Goal: Task Accomplishment & Management: Manage account settings

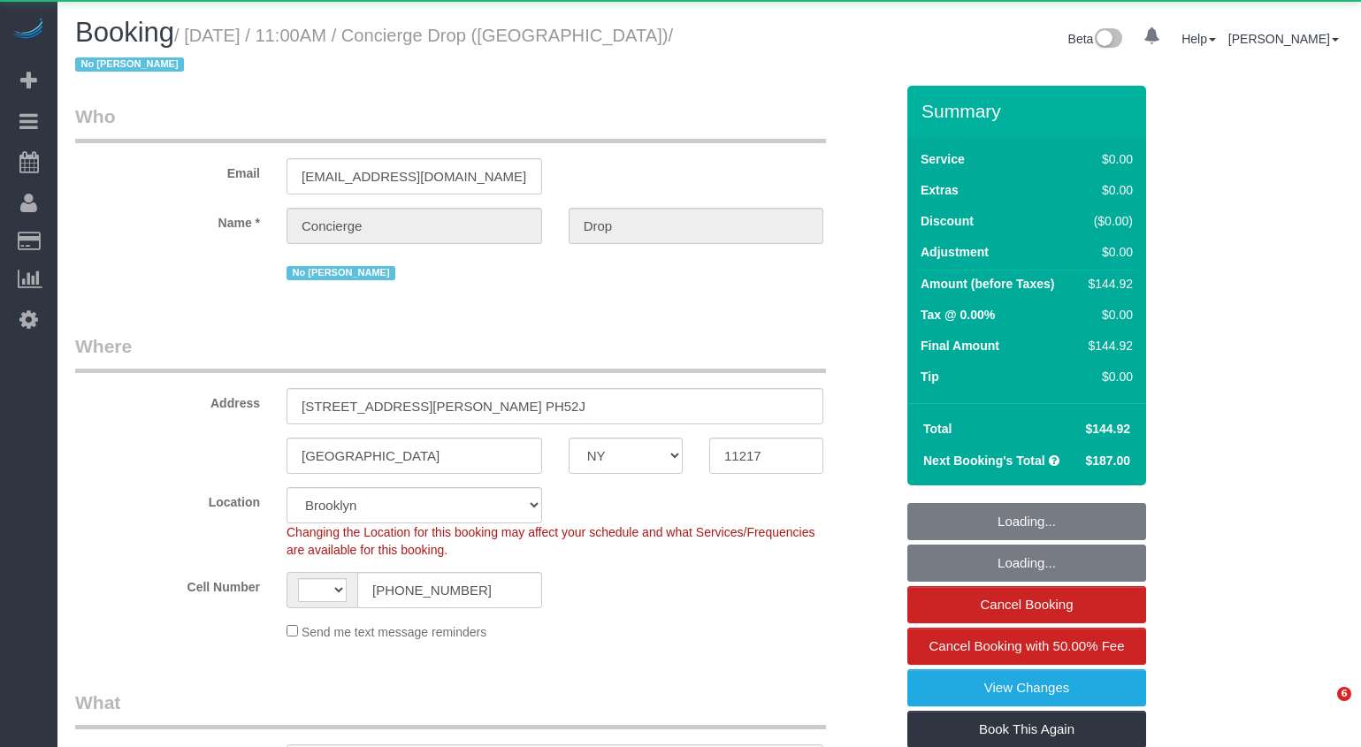
select select "NY"
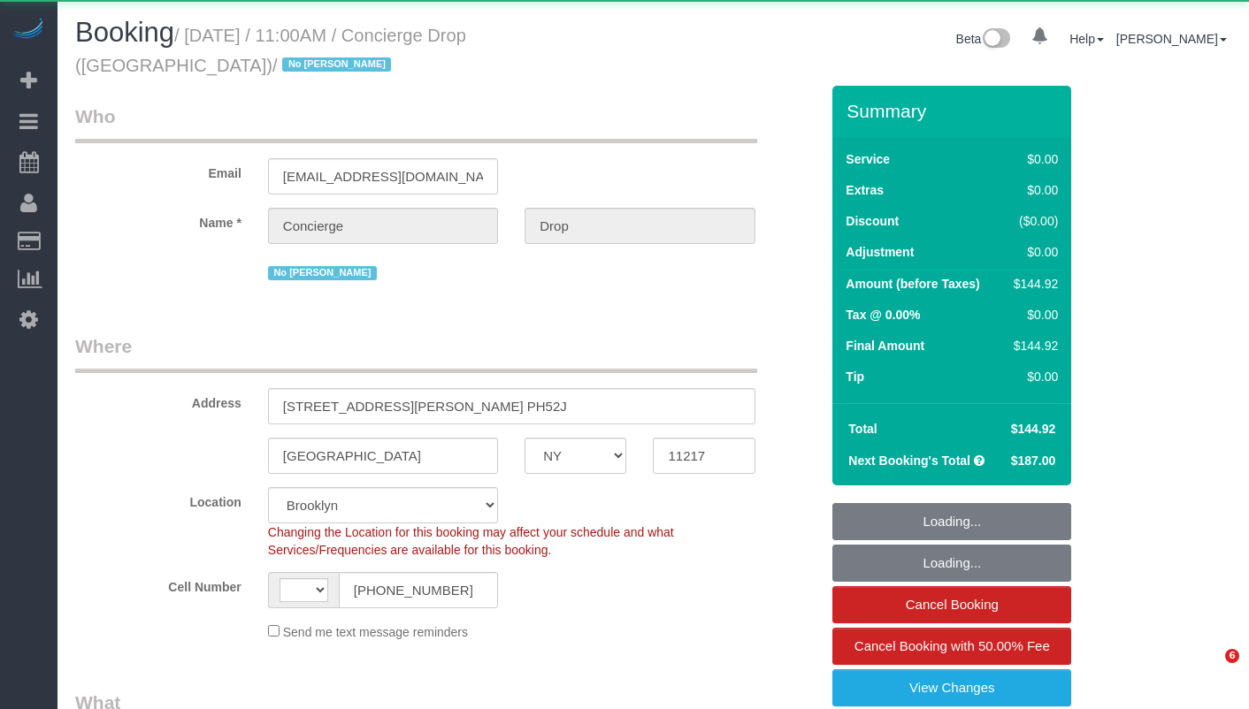
select select "string:[GEOGRAPHIC_DATA]"
select select "object:1442"
select select "string:stripe-pm_1RaQn24VGloSiKo7zeOF73Wj"
select select "2"
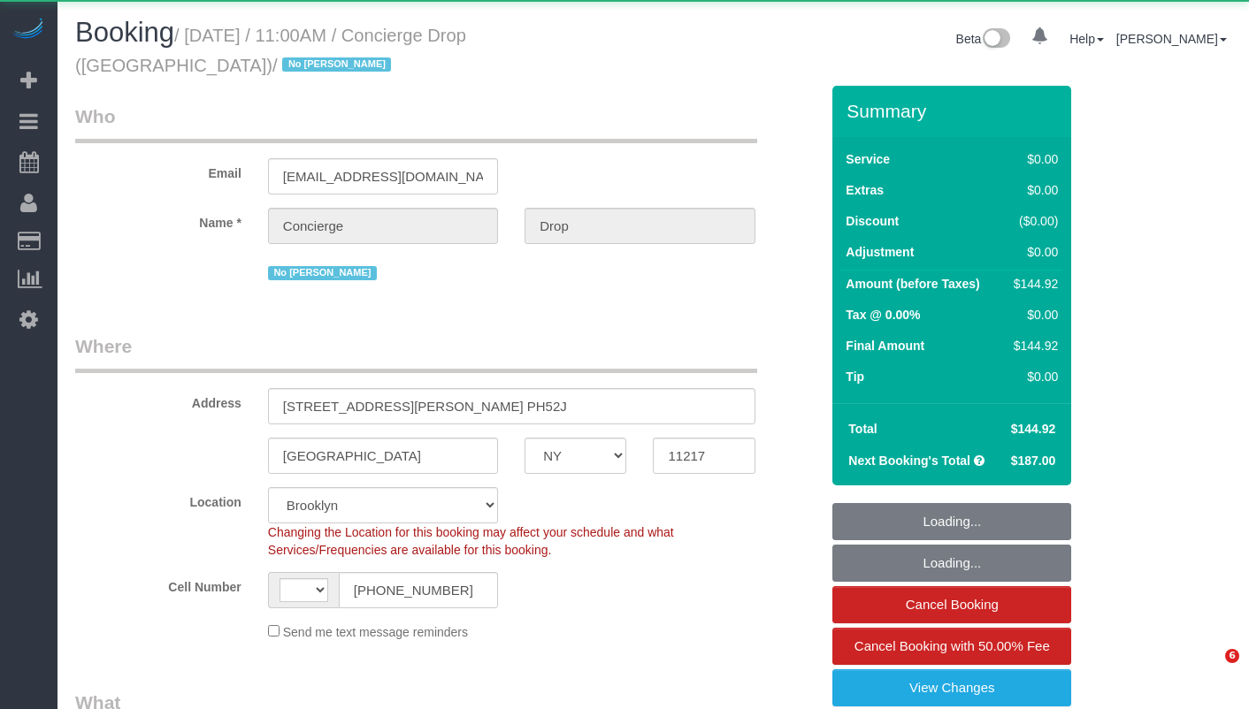
select select "spot1"
select select "number:89"
select select "number:90"
select select "number:15"
select select "number:5"
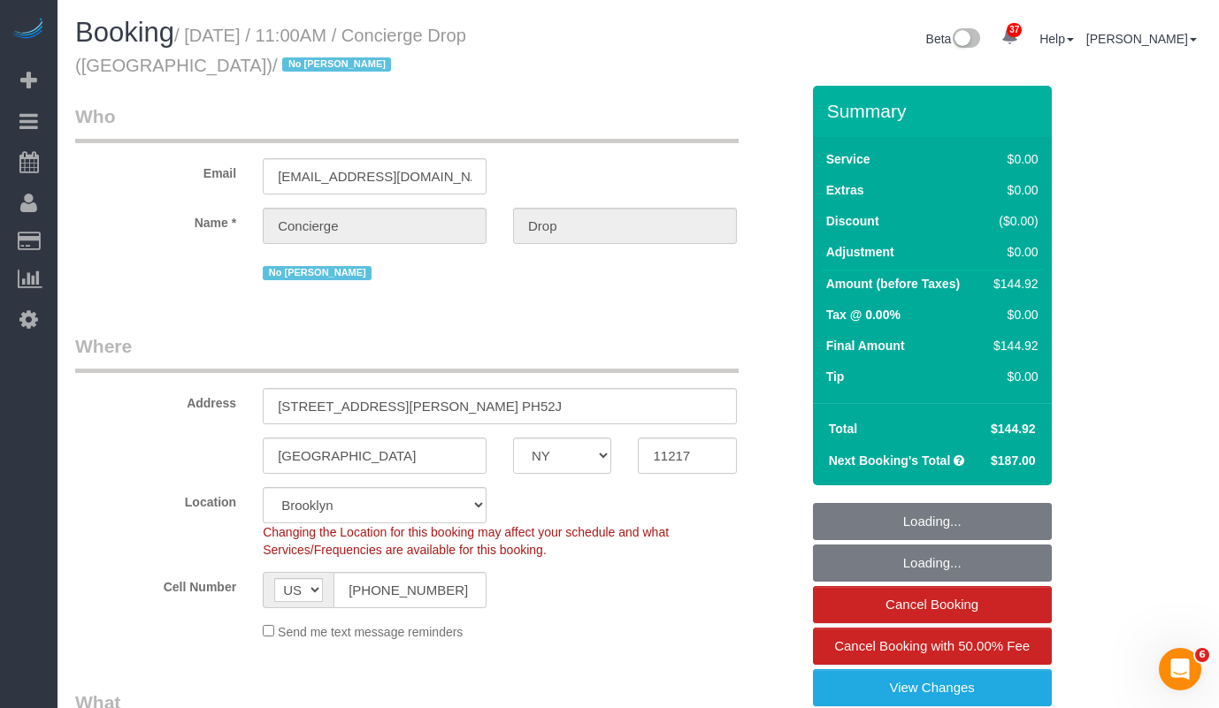
select select "2"
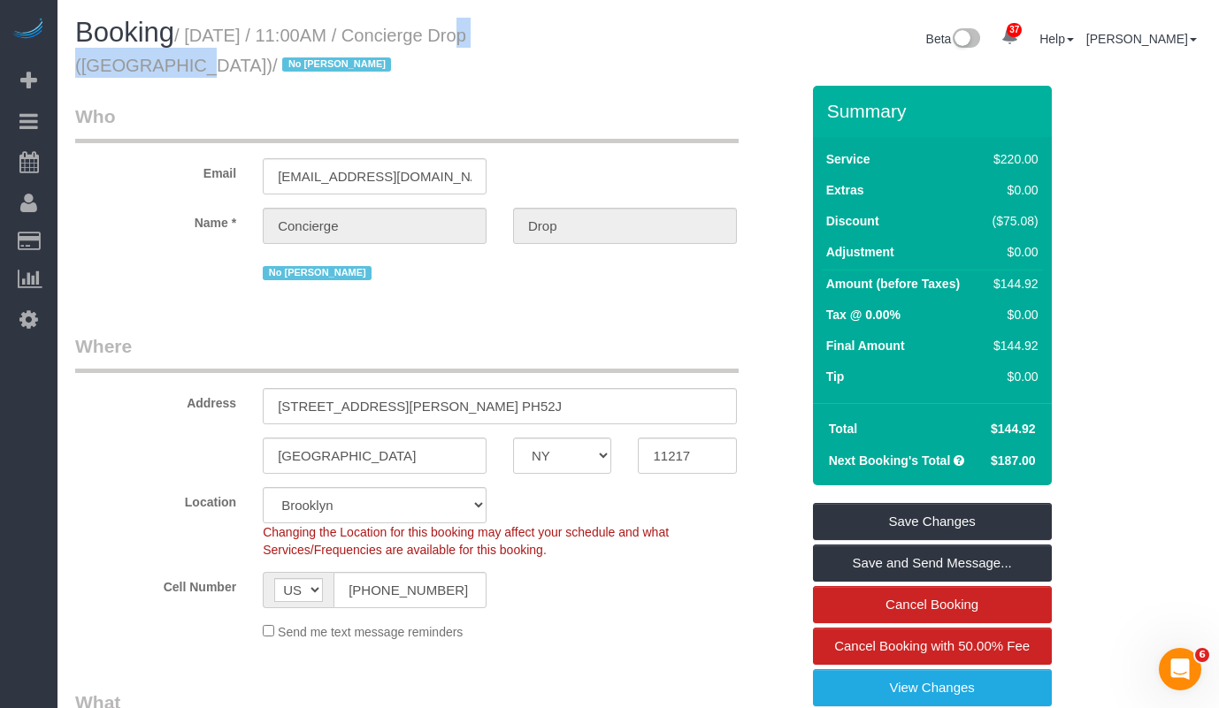
drag, startPoint x: 568, startPoint y: 37, endPoint x: 436, endPoint y: 39, distance: 131.8
click at [436, 39] on small "/ [DATE] / 11:00AM / Concierge Drop ([GEOGRAPHIC_DATA]) / No [PERSON_NAME]" at bounding box center [270, 51] width 391 height 50
copy small "Concierge Drop"
click at [371, 68] on h1 "Booking / [DATE] / 11:00AM / Concierge Drop ([GEOGRAPHIC_DATA]) / No [PERSON_NA…" at bounding box center [350, 48] width 550 height 60
drag, startPoint x: 198, startPoint y: 41, endPoint x: 565, endPoint y: 42, distance: 367.0
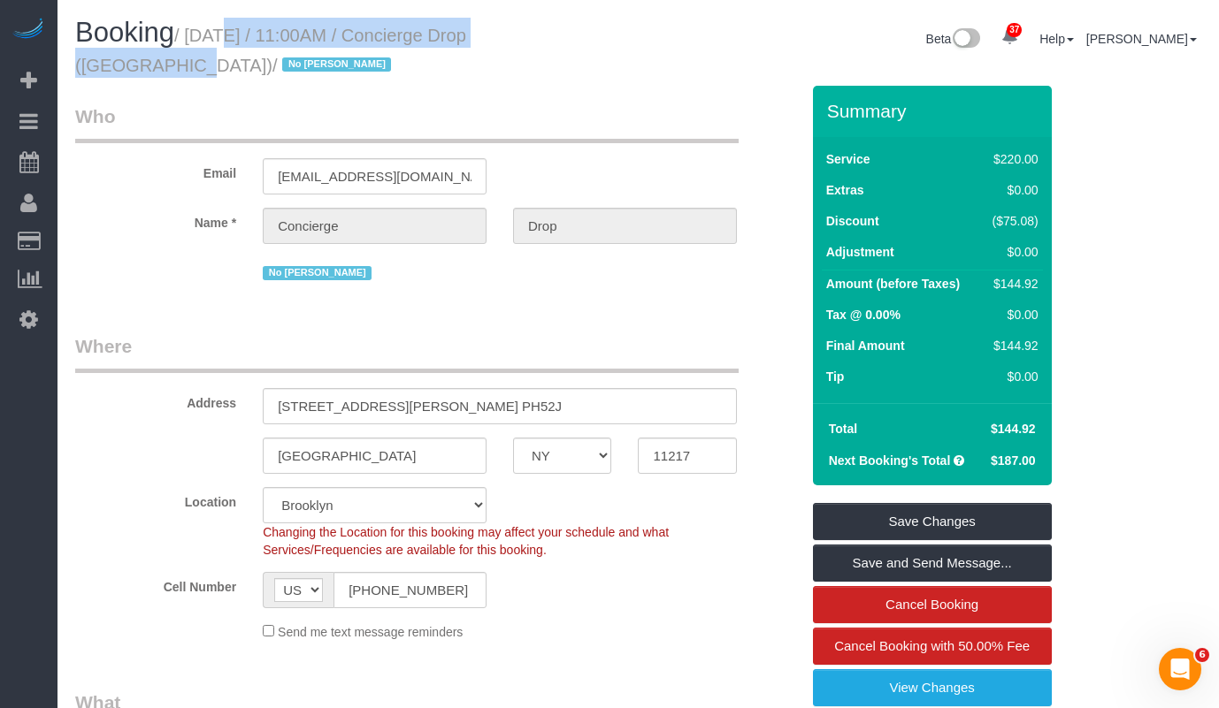
click at [466, 42] on small "/ [DATE] / 11:00AM / Concierge Drop ([GEOGRAPHIC_DATA]) / No [PERSON_NAME]" at bounding box center [270, 51] width 391 height 50
copy small "[DATE] / 11:00AM / Concierge Drop"
click at [825, 272] on table "Service $220.00 Extras $0.00 Discount ($75.08) Adjustment $0.00 Amount (before …" at bounding box center [932, 270] width 221 height 248
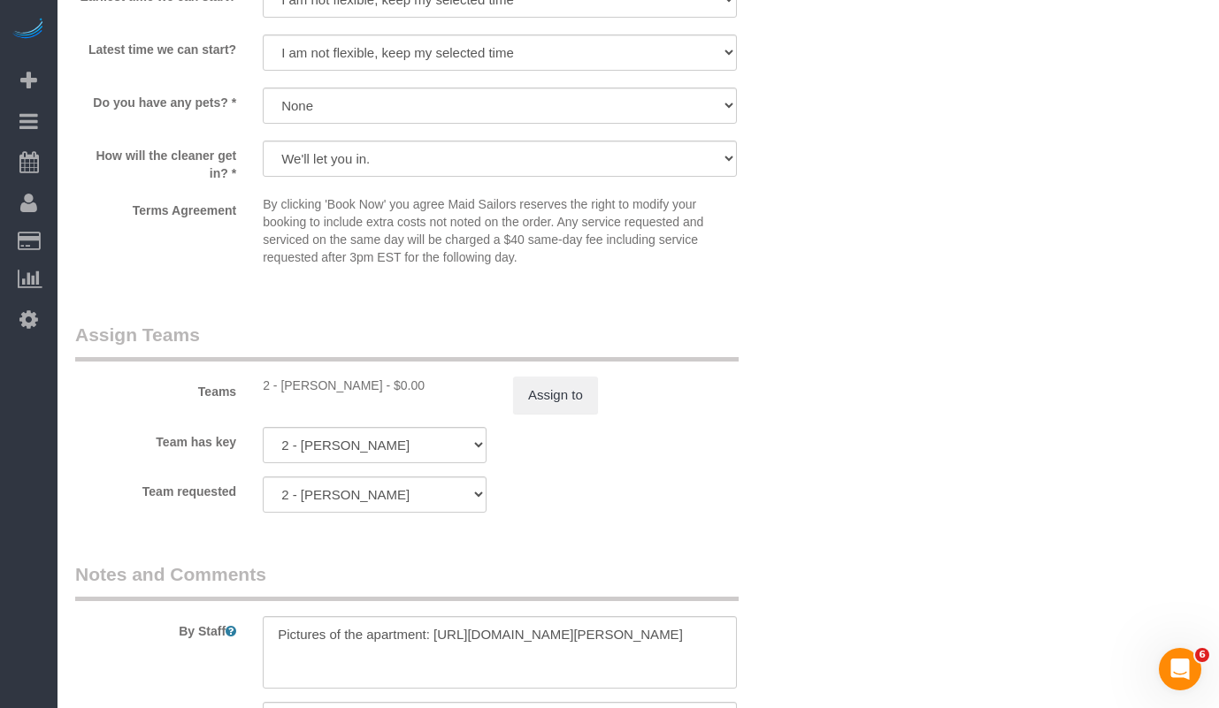
scroll to position [2202, 0]
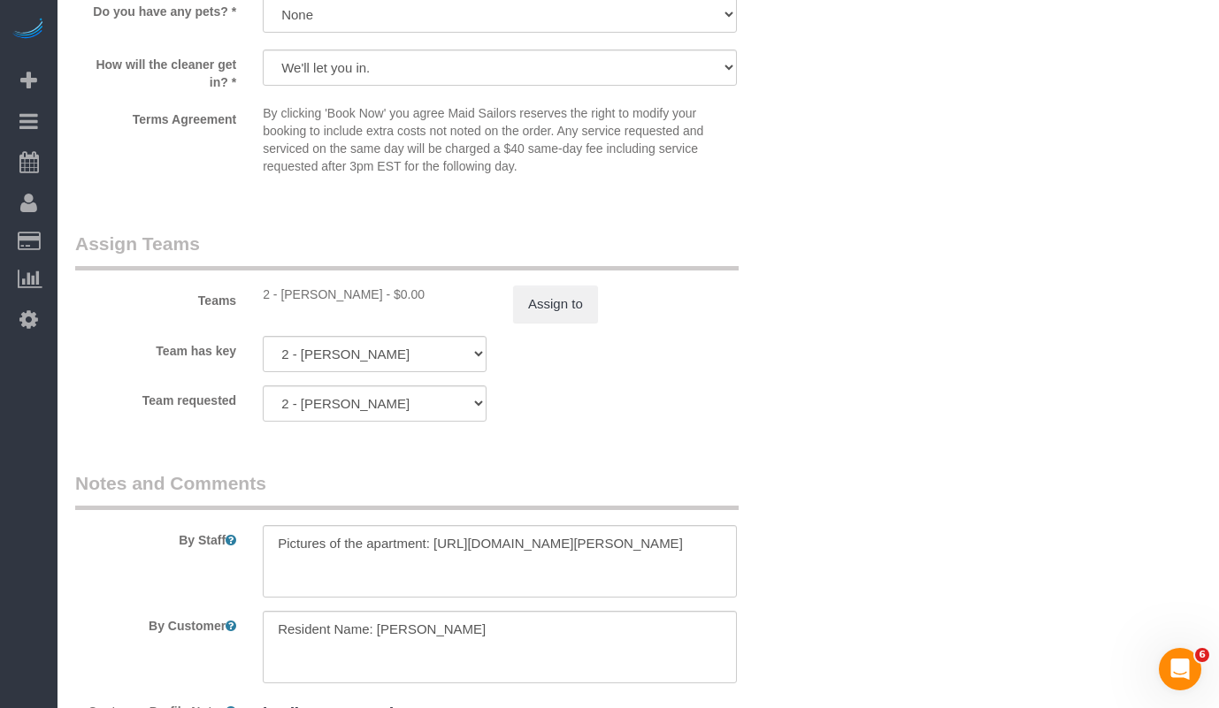
drag, startPoint x: 379, startPoint y: 294, endPoint x: 278, endPoint y: 299, distance: 101.8
click at [278, 299] on div "2 - [PERSON_NAME] - $0.00" at bounding box center [375, 295] width 224 height 18
copy div "[PERSON_NAME]"
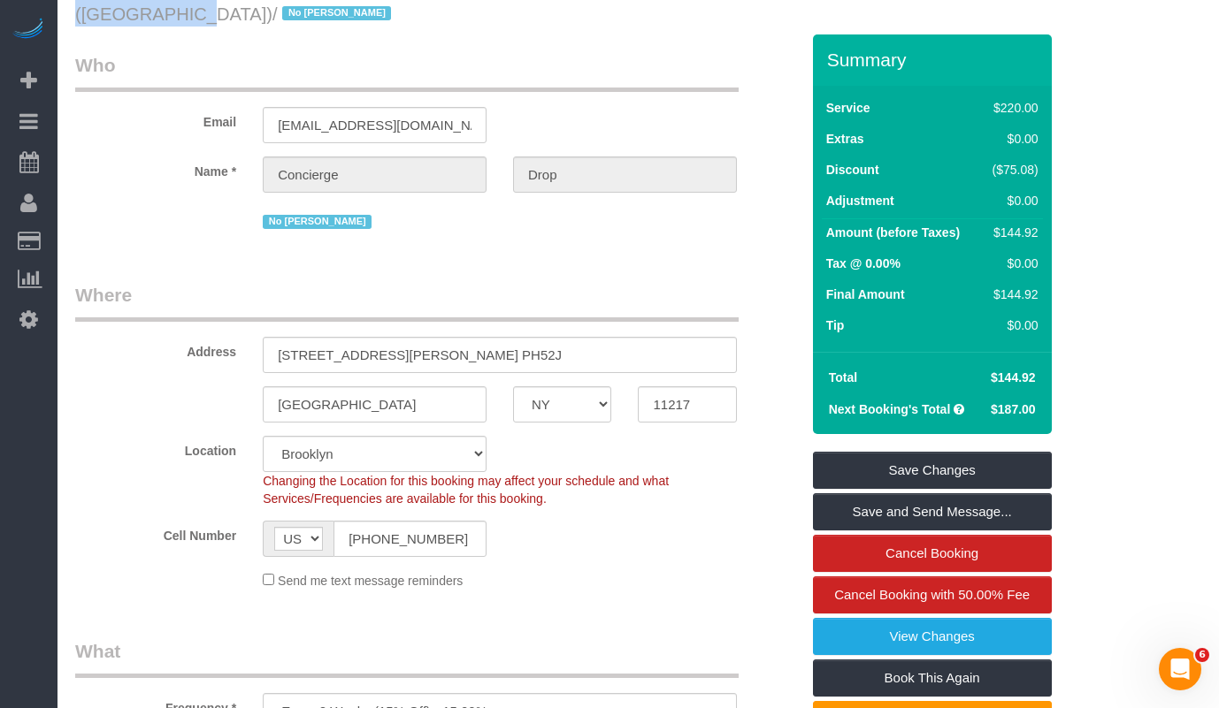
scroll to position [0, 0]
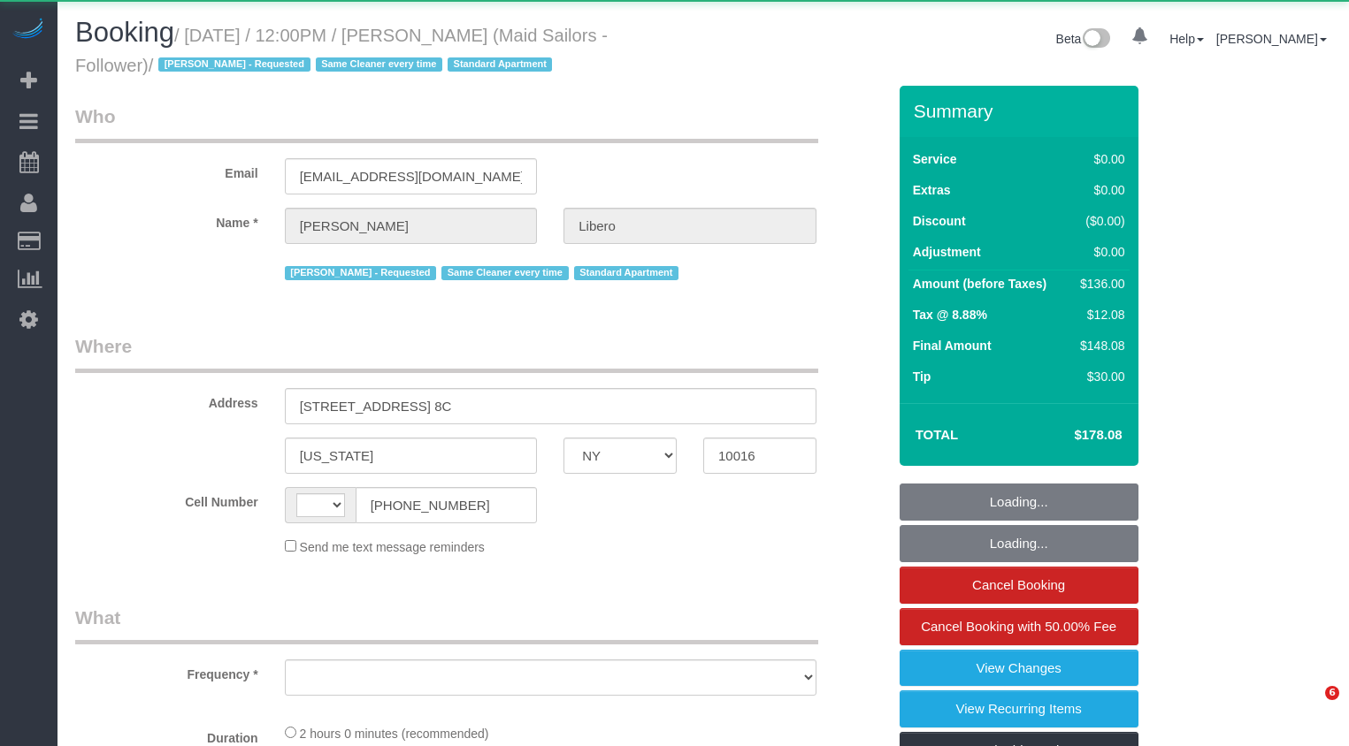
select select "NY"
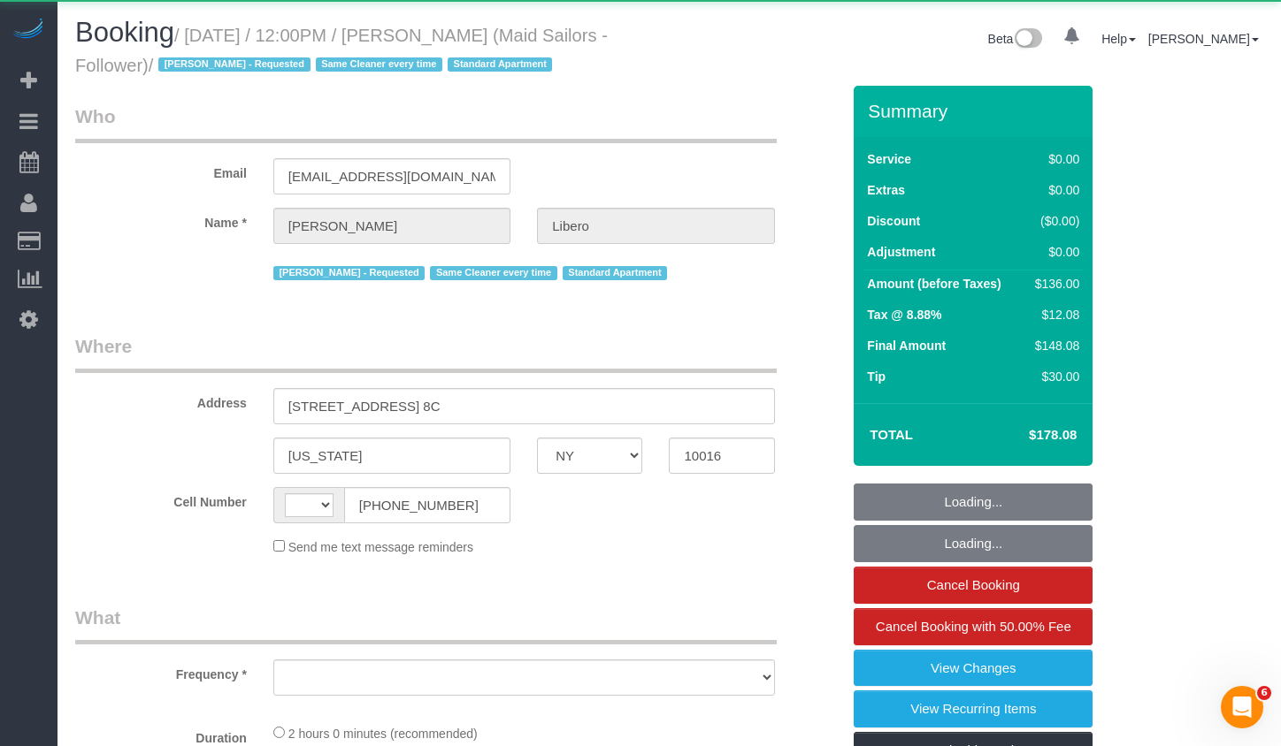
select select "string:[GEOGRAPHIC_DATA]"
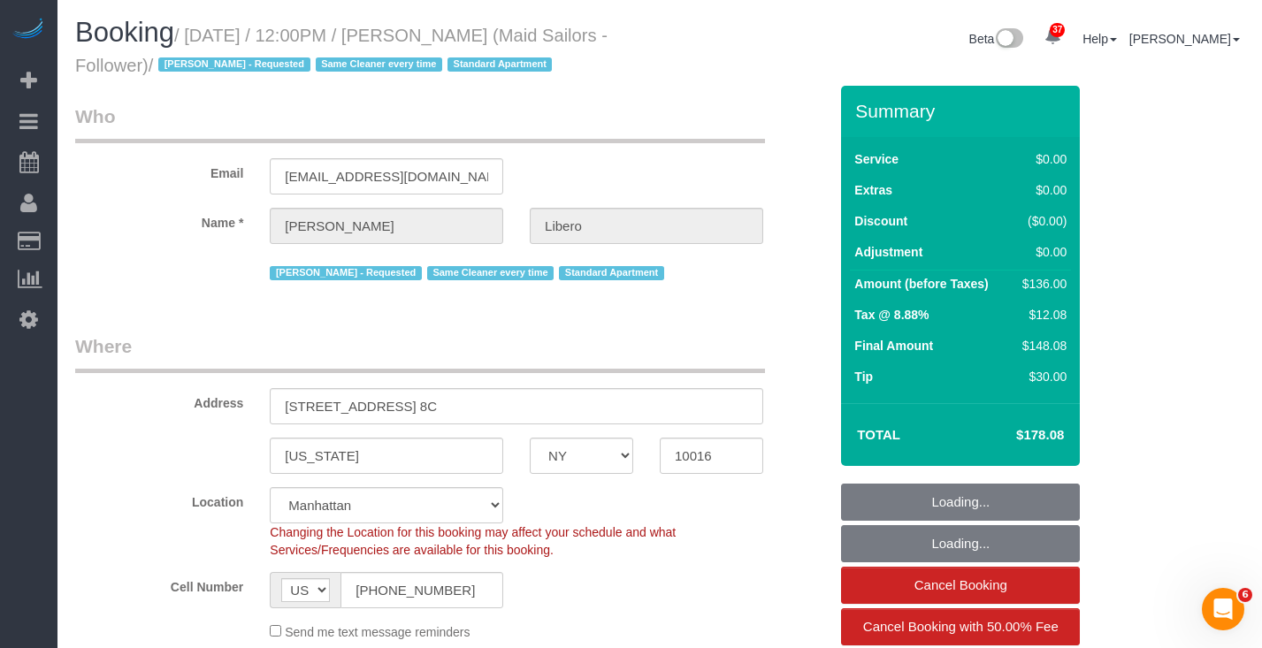
select select "object:1083"
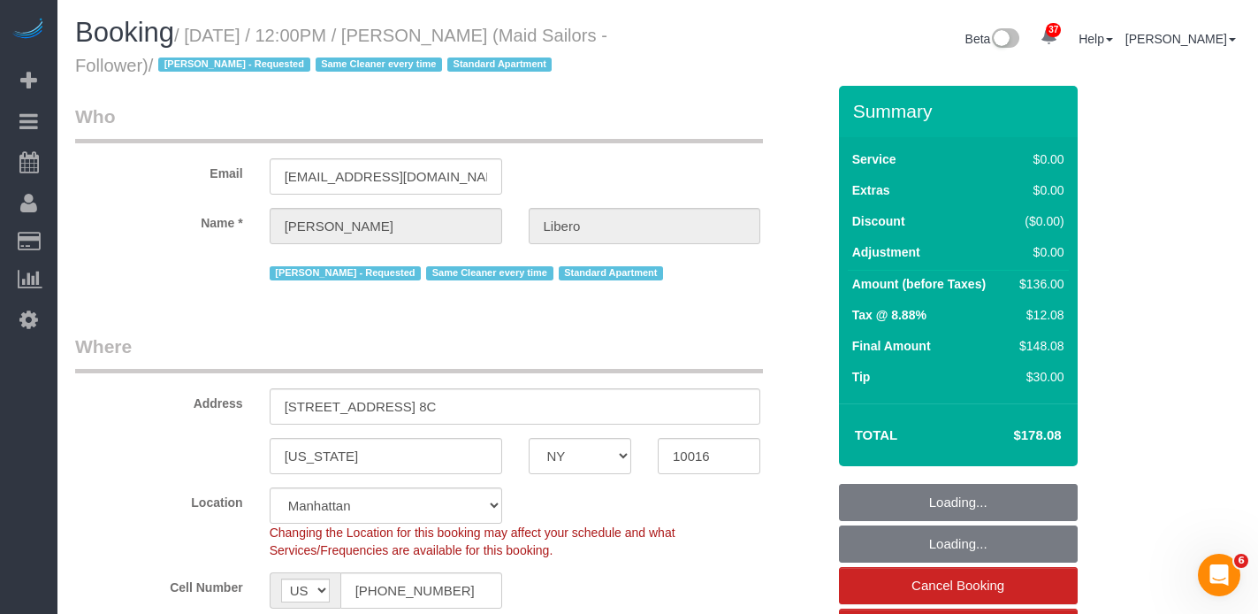
select select "string:stripe-pm_1R58eY4VGloSiKo7myzFn8KE"
select select "1"
select select "spot1"
select select "number:57"
select select "number:90"
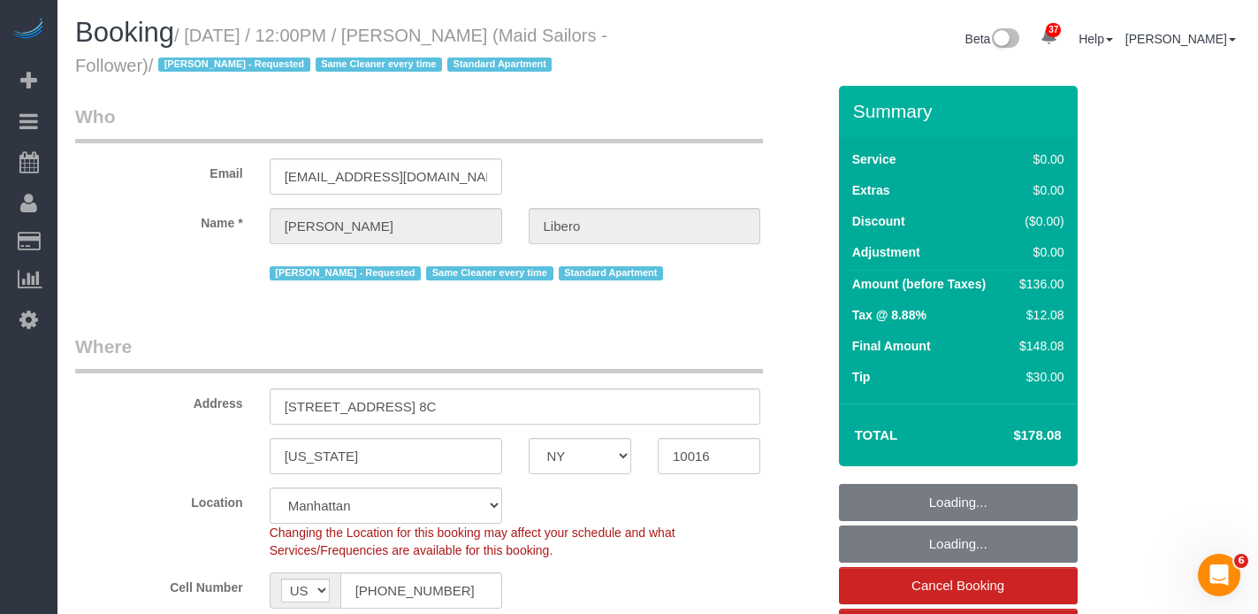
select select "number:15"
select select "number:6"
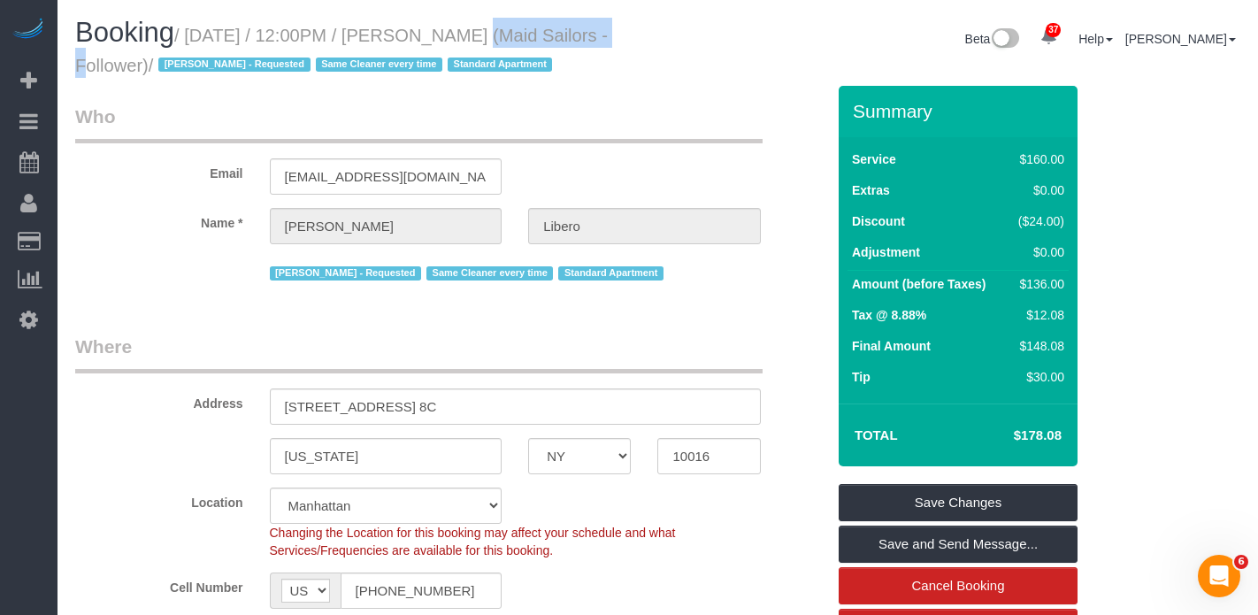
drag, startPoint x: 441, startPoint y: 41, endPoint x: 582, endPoint y: 34, distance: 140.7
click at [582, 34] on small "/ October 09, 2025 / 12:00PM / Madeleine Libero (Maid Sailors - Follower) / Mar…" at bounding box center [341, 51] width 532 height 50
copy small "Madeleine Libero"
drag, startPoint x: 554, startPoint y: 19, endPoint x: 527, endPoint y: 28, distance: 28.8
click at [554, 19] on h1 "Booking / October 09, 2025 / 12:00PM / Madeleine Libero (Maid Sailors - Followe…" at bounding box center [360, 48] width 570 height 60
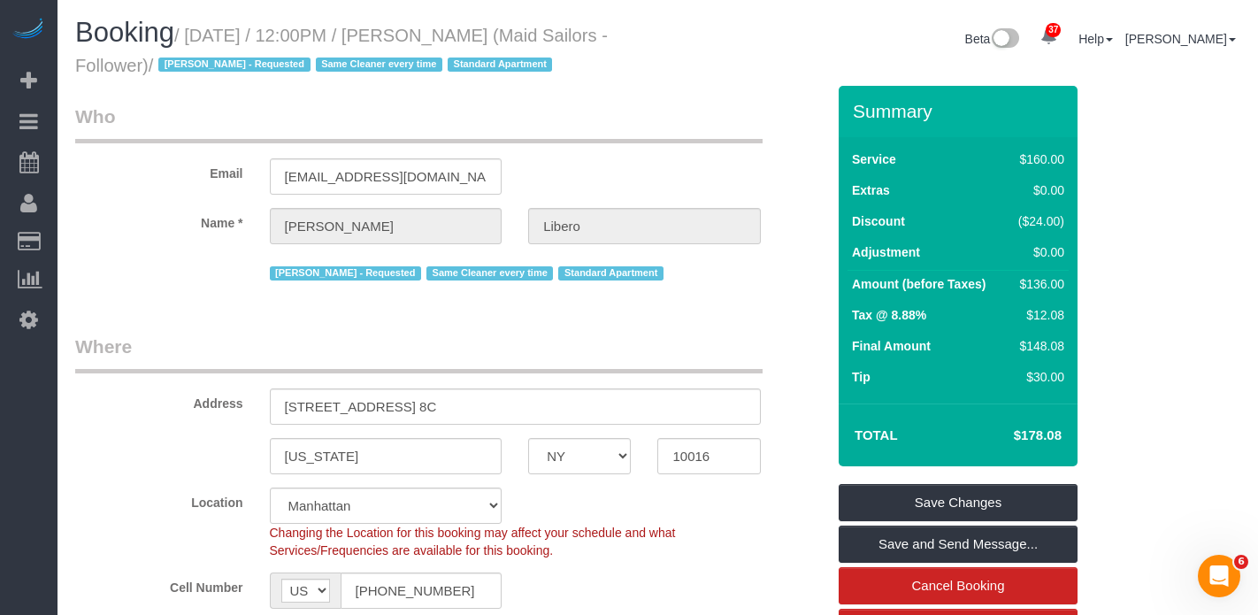
drag, startPoint x: 211, startPoint y: 65, endPoint x: 215, endPoint y: 48, distance: 17.2
click at [215, 48] on h1 "Booking / October 09, 2025 / 12:00PM / Madeleine Libero (Maid Sailors - Followe…" at bounding box center [360, 48] width 570 height 60
click at [211, 59] on small "/ October 09, 2025 / 12:00PM / Madeleine Libero (Maid Sailors - Follower) / Mar…" at bounding box center [341, 51] width 532 height 50
click at [216, 62] on small "/ October 09, 2025 / 12:00PM / Madeleine Libero (Maid Sailors - Follower) / Mar…" at bounding box center [341, 51] width 532 height 50
drag, startPoint x: 217, startPoint y: 62, endPoint x: 196, endPoint y: 41, distance: 29.4
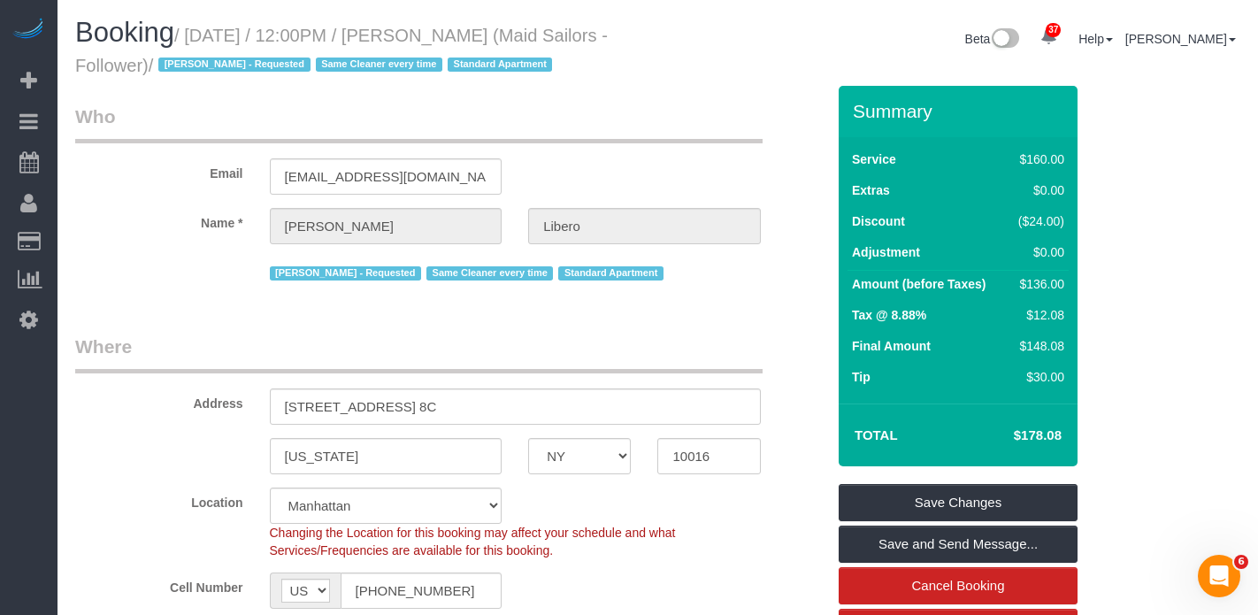
click at [196, 41] on small "/ October 09, 2025 / 12:00PM / Madeleine Libero (Maid Sailors - Follower) / Mar…" at bounding box center [341, 51] width 532 height 50
copy small "October 09, 2025 / 12:00PM / Madeleine Libero (Maid Sailors - Follower)"
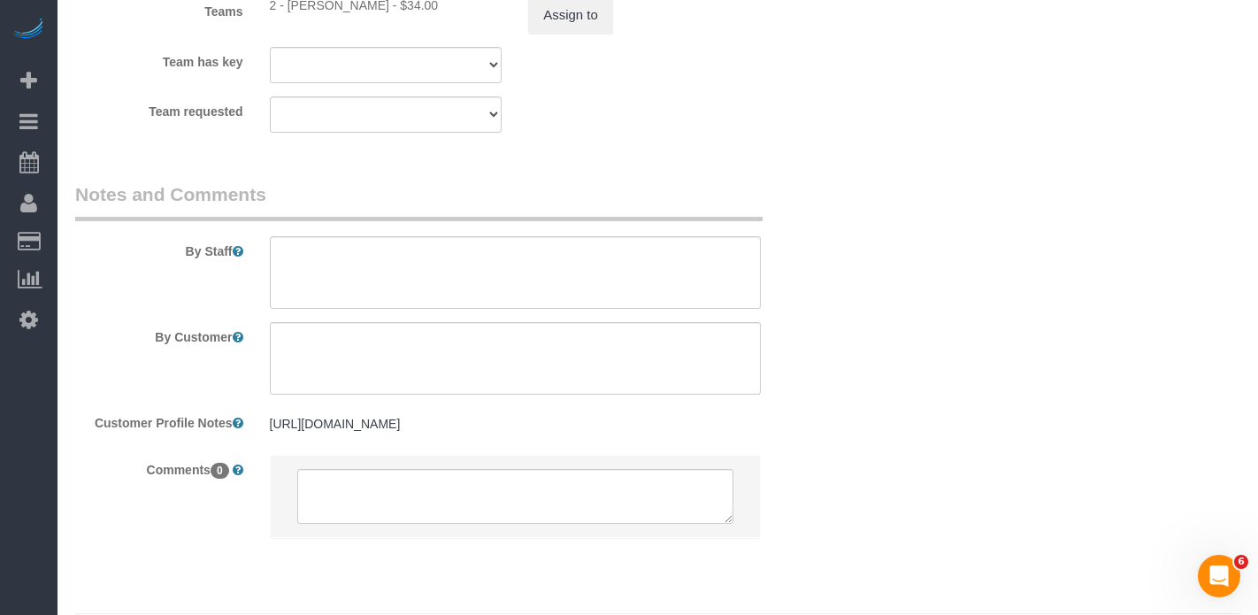
scroll to position [2241, 0]
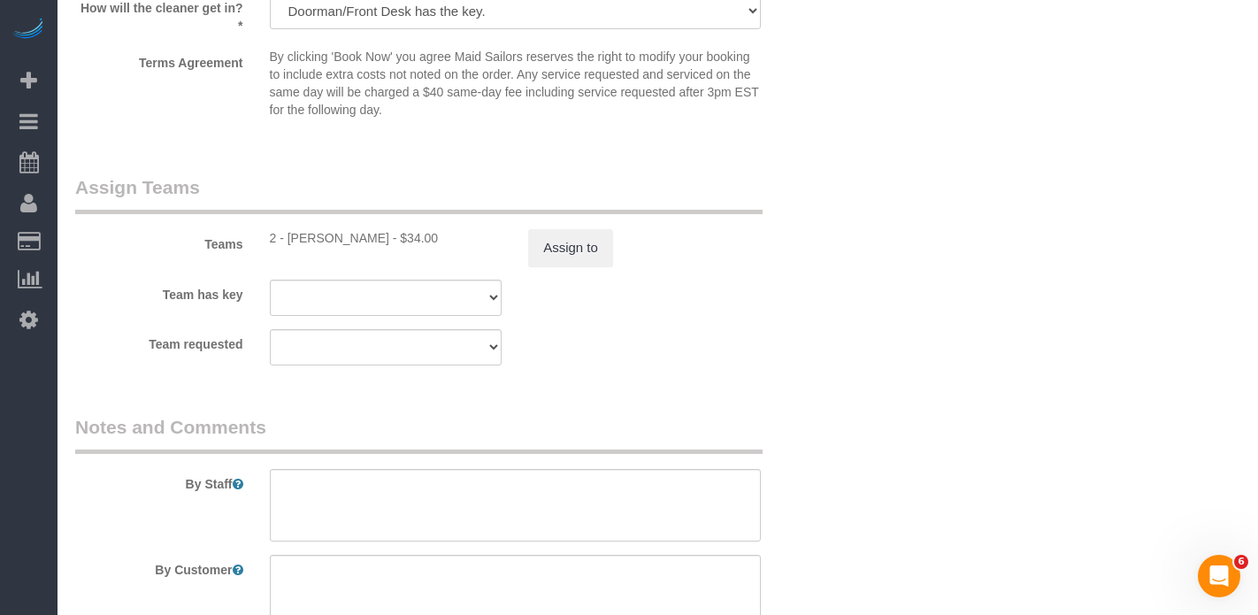
drag, startPoint x: 375, startPoint y: 238, endPoint x: 287, endPoint y: 233, distance: 87.7
click at [287, 233] on div "2 - Marilu Quintero - $34.00" at bounding box center [386, 238] width 233 height 18
copy div "Marilu Quintero"
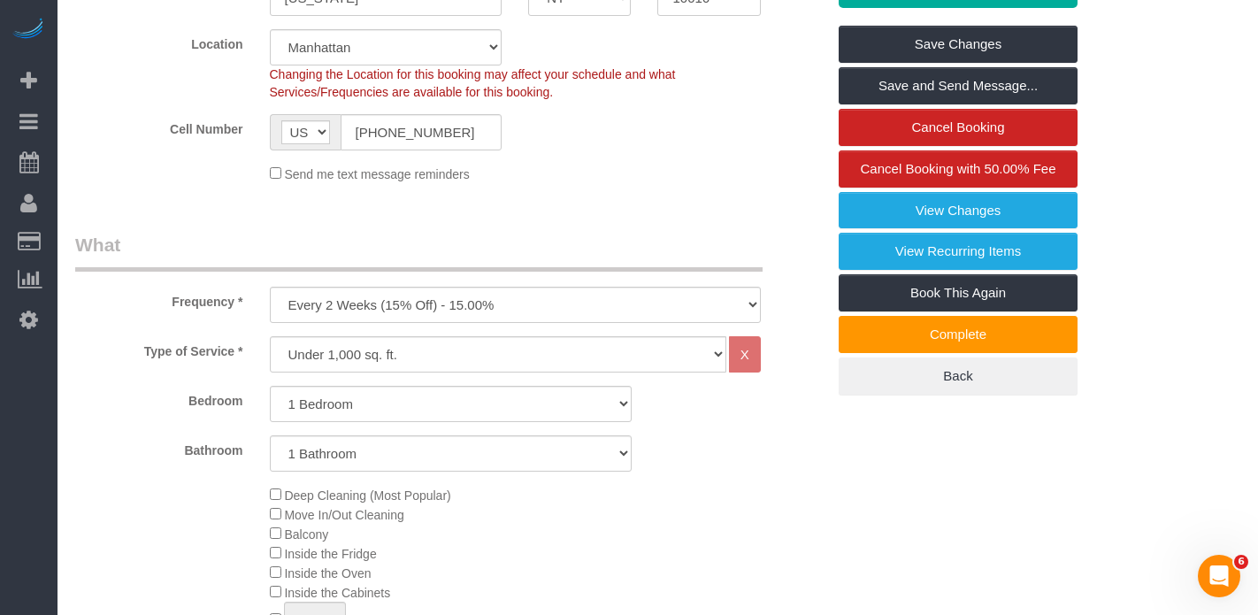
scroll to position [0, 0]
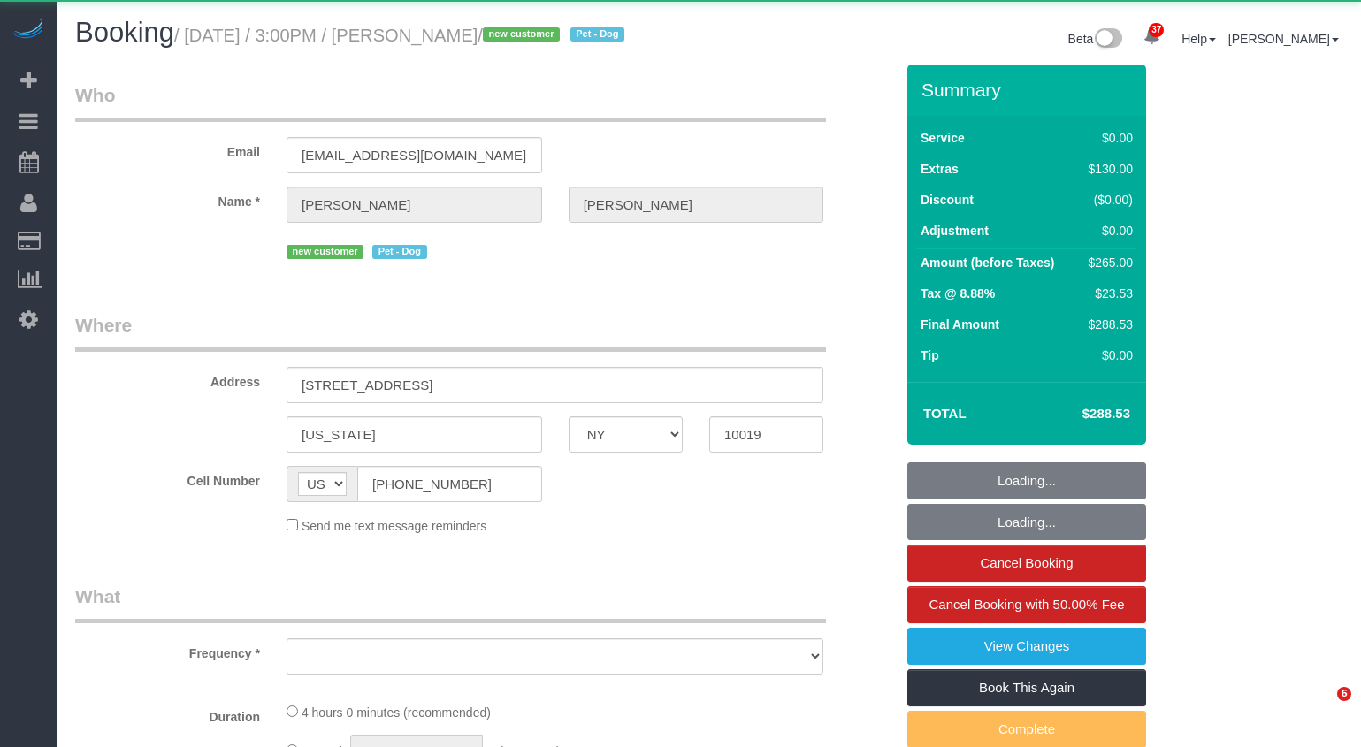
select select "NY"
select select "object:830"
select select "string:stripe-pm_1SFHfl4VGloSiKo7zwYwSflI"
select select "1"
select select "spot1"
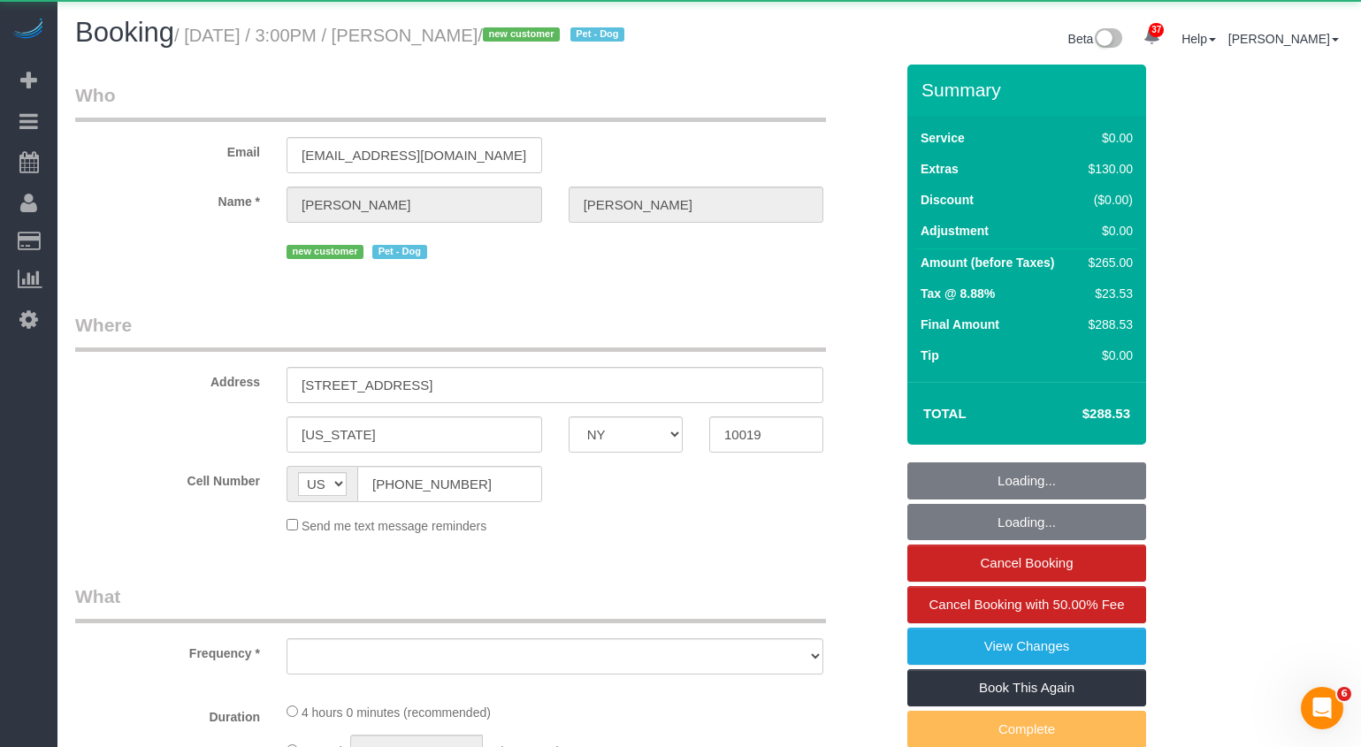
select select "number:59"
select select "number:73"
select select "number:13"
select select "number:5"
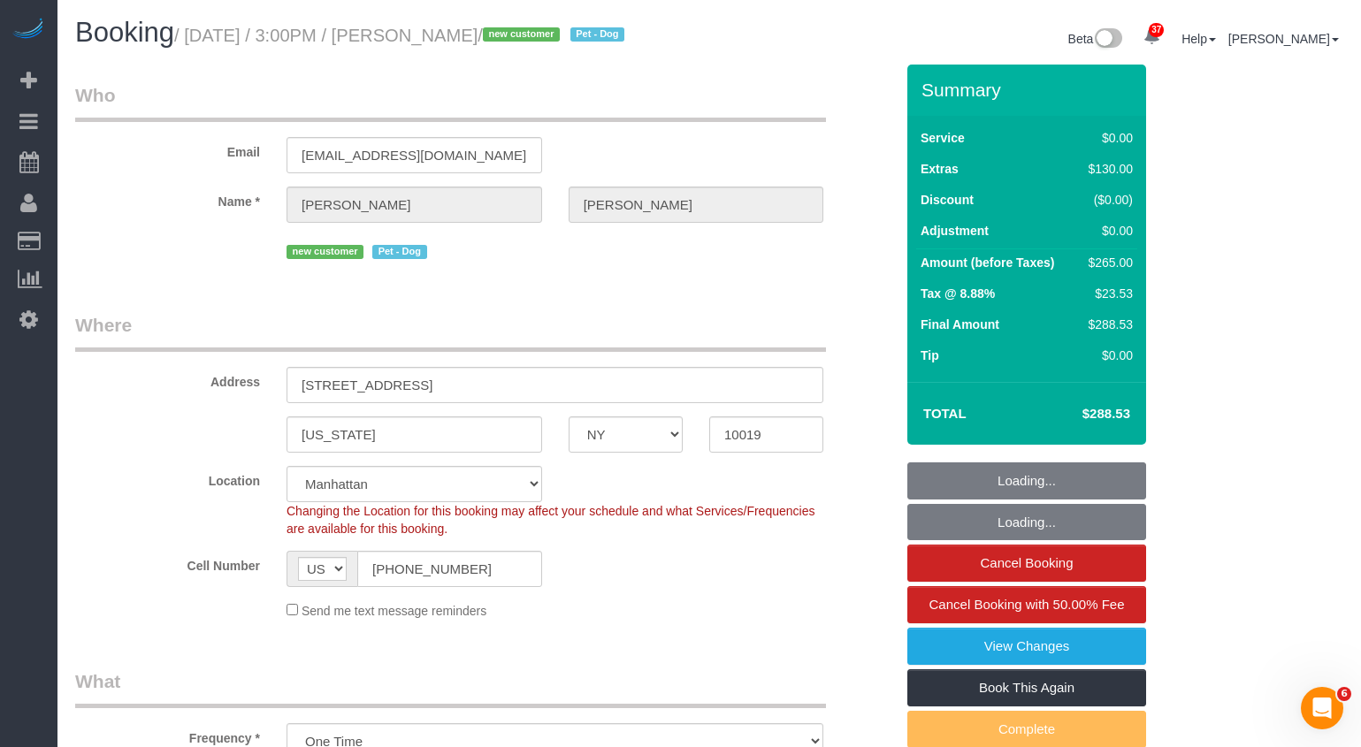
select select "object:1118"
select select "spot38"
select select "1"
drag, startPoint x: 540, startPoint y: 34, endPoint x: 439, endPoint y: 43, distance: 102.1
click at [445, 38] on small "/ October 09, 2025 / 3:00PM / Bridget Oliver / new customer Pet - Dog" at bounding box center [401, 35] width 455 height 19
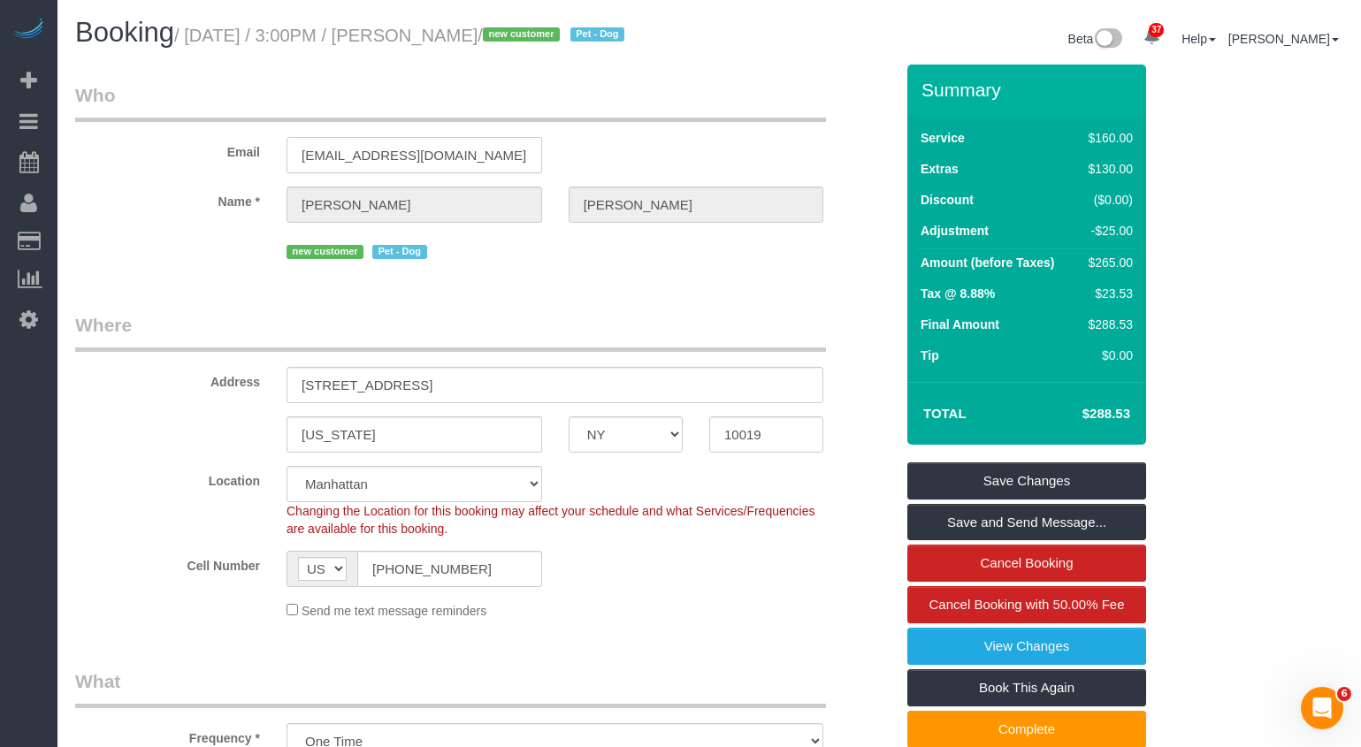
click at [340, 168] on input "bridgetoliver2000@gmail.com" at bounding box center [415, 155] width 256 height 36
click at [363, 173] on input "bridgetoliver2000@gmail.com" at bounding box center [415, 155] width 256 height 36
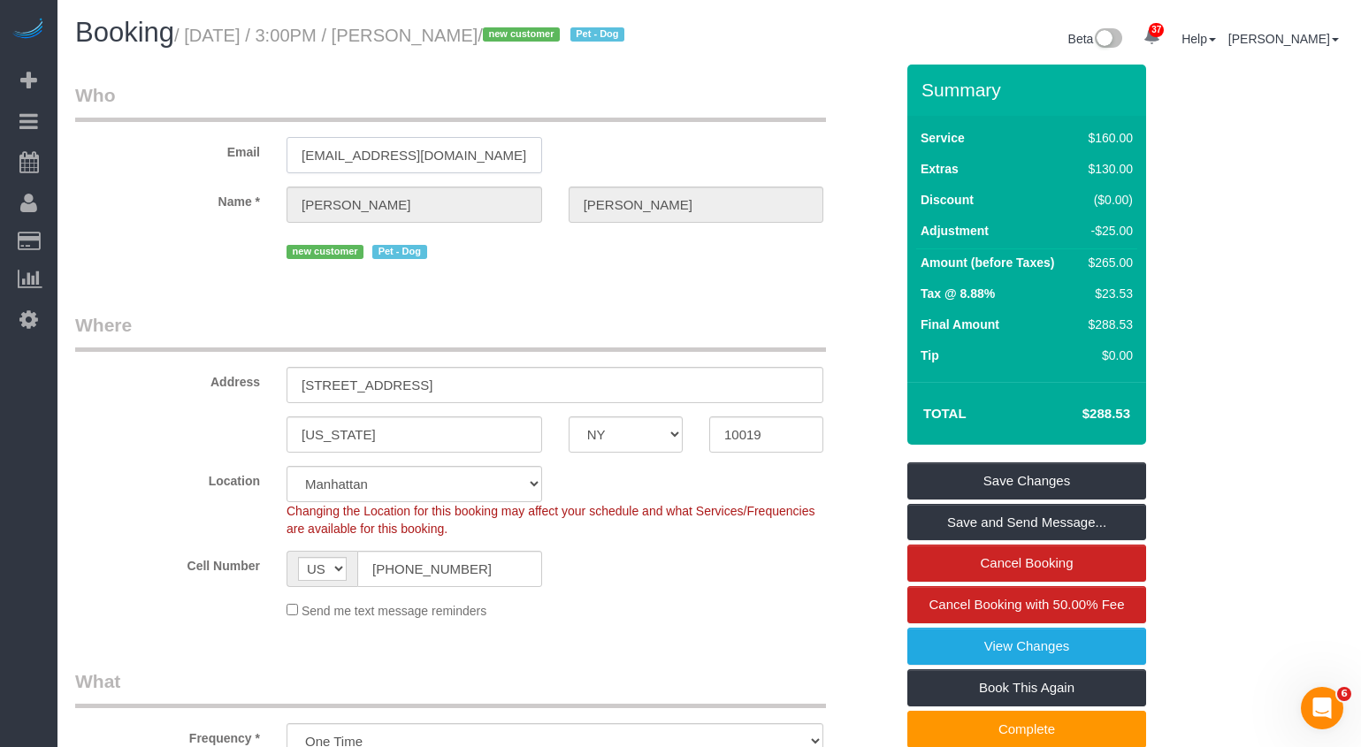
click at [363, 173] on input "bridgetoliver2000@gmail.com" at bounding box center [415, 155] width 256 height 36
